Goal: Information Seeking & Learning: Understand process/instructions

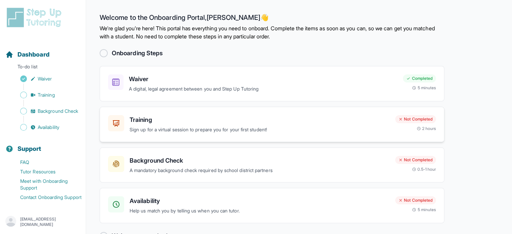
scroll to position [20, 0]
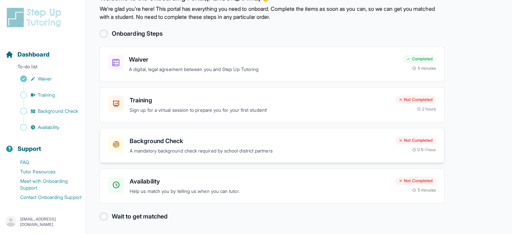
click at [198, 151] on p "A mandatory background check required by school district partners" at bounding box center [260, 151] width 260 height 8
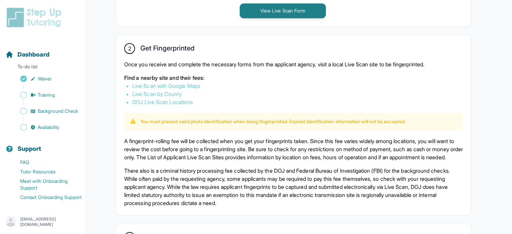
scroll to position [370, 0]
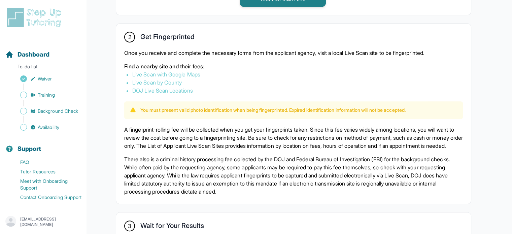
click at [186, 75] on link "Live Scan with Google Maps" at bounding box center [166, 74] width 68 height 7
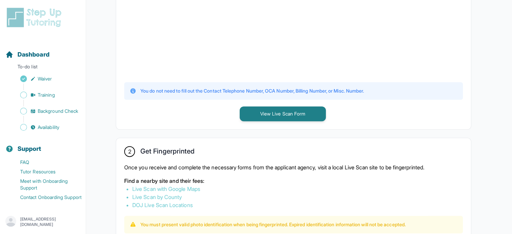
scroll to position [188, 0]
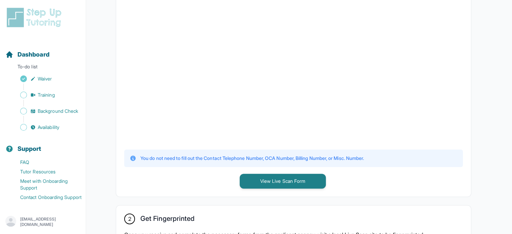
click at [447, 42] on div at bounding box center [293, 68] width 339 height 147
click at [412, 35] on div at bounding box center [293, 68] width 339 height 147
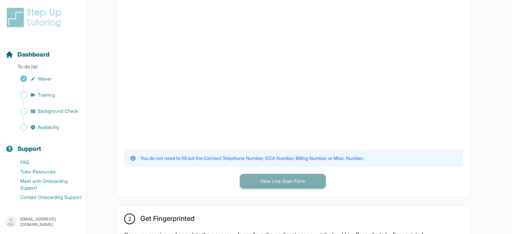
click at [284, 174] on button "View Live Scan Form" at bounding box center [283, 181] width 86 height 15
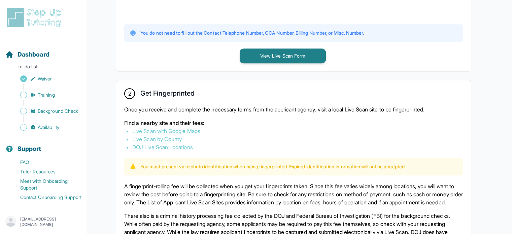
scroll to position [357, 0]
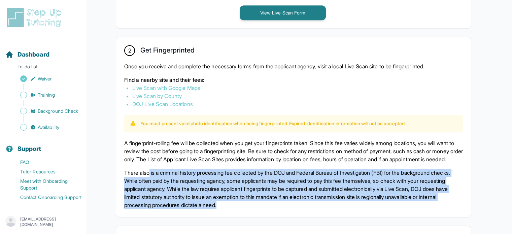
drag, startPoint x: 150, startPoint y: 180, endPoint x: 286, endPoint y: 214, distance: 140.5
click at [286, 209] on p "There also is a criminal history processing fee collected by the DOJ and Federa…" at bounding box center [293, 189] width 339 height 40
click at [286, 204] on p "There also is a criminal history processing fee collected by the DOJ and Federa…" at bounding box center [293, 189] width 339 height 40
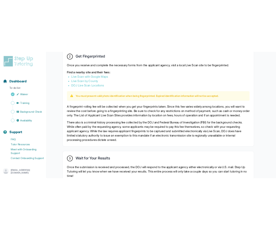
scroll to position [390, 0]
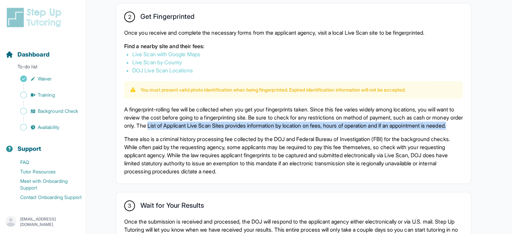
drag, startPoint x: 203, startPoint y: 124, endPoint x: 284, endPoint y: 133, distance: 82.3
click at [284, 130] on p "A fingerprint-rolling fee will be collected when you get your fingerprints take…" at bounding box center [293, 117] width 339 height 24
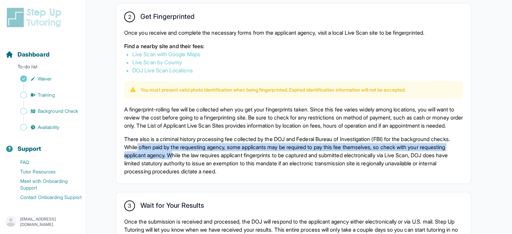
drag, startPoint x: 159, startPoint y: 155, endPoint x: 203, endPoint y: 164, distance: 45.4
click at [203, 164] on p "There also is a criminal history processing fee collected by the DOJ and Federa…" at bounding box center [293, 155] width 339 height 40
